Goal: Check status: Check status

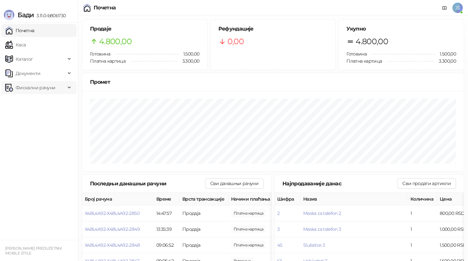
click at [36, 89] on span "Фискални рачуни" at bounding box center [36, 87] width 40 height 13
click at [38, 116] on link "По данима" at bounding box center [25, 116] width 34 height 13
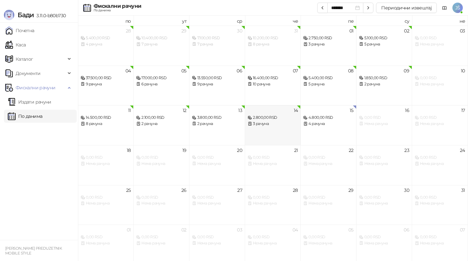
click at [263, 125] on div "3 рачуна" at bounding box center [273, 124] width 50 height 6
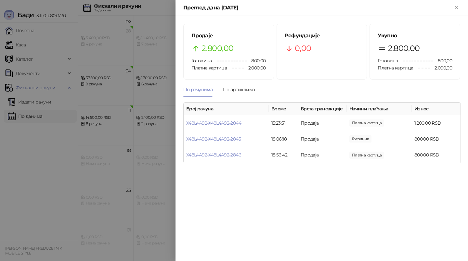
click at [149, 123] on div at bounding box center [234, 130] width 468 height 261
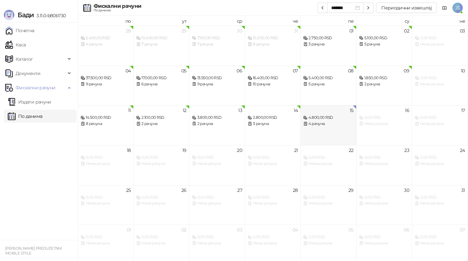
click at [334, 124] on div "4 рачуна" at bounding box center [328, 124] width 50 height 6
